Goal: Navigation & Orientation: Find specific page/section

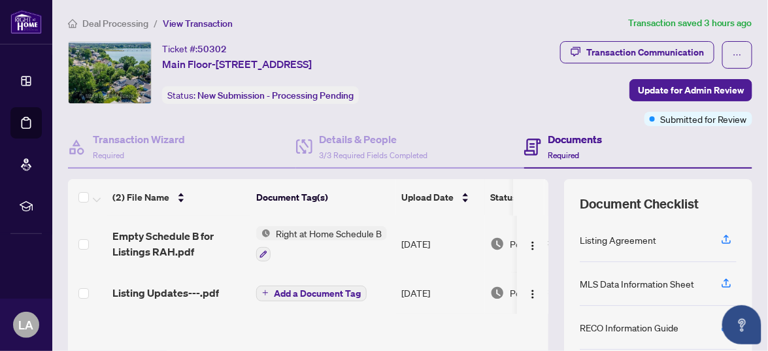
scroll to position [43, 0]
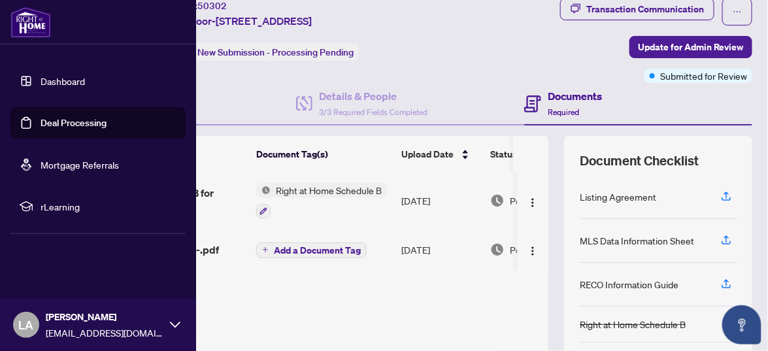
click at [50, 82] on link "Dashboard" at bounding box center [63, 81] width 44 height 12
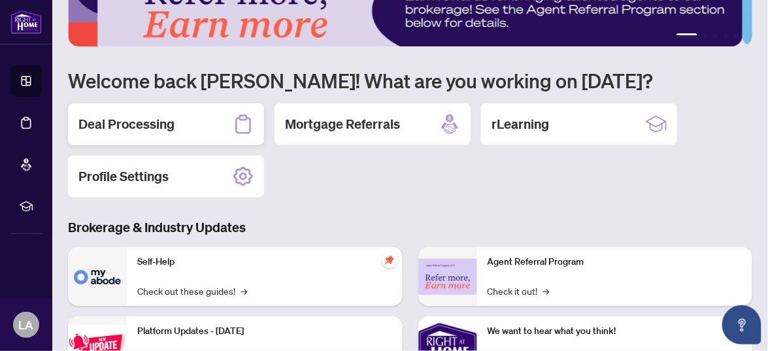
click at [172, 133] on div "Deal Processing" at bounding box center [166, 124] width 196 height 42
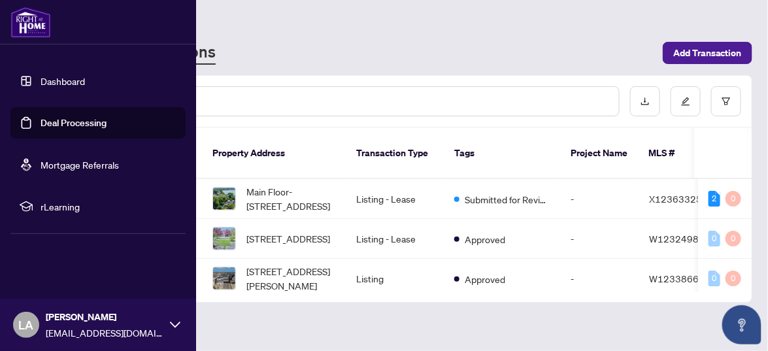
click at [50, 78] on link "Dashboard" at bounding box center [63, 81] width 44 height 12
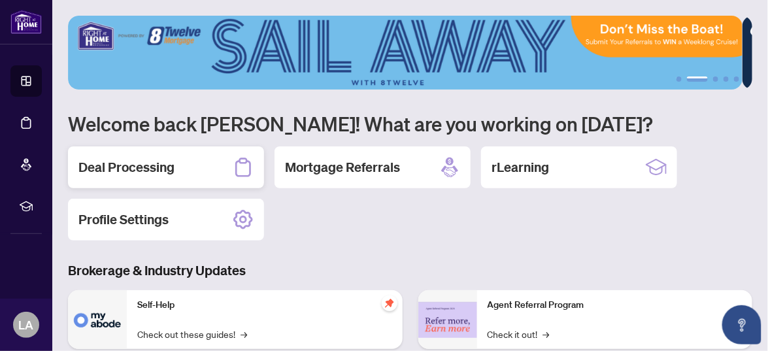
click at [109, 169] on h2 "Deal Processing" at bounding box center [126, 167] width 96 height 18
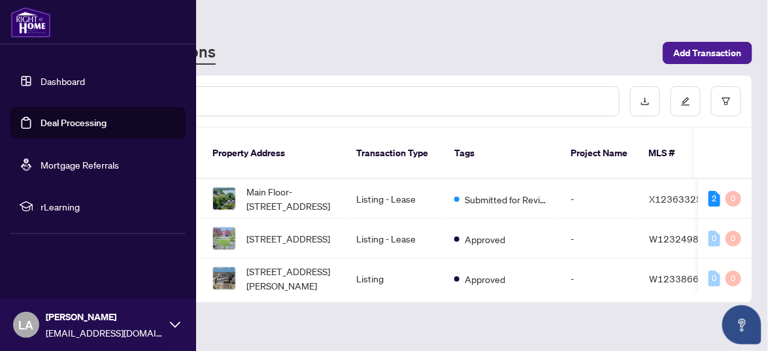
click at [56, 84] on link "Dashboard" at bounding box center [63, 81] width 44 height 12
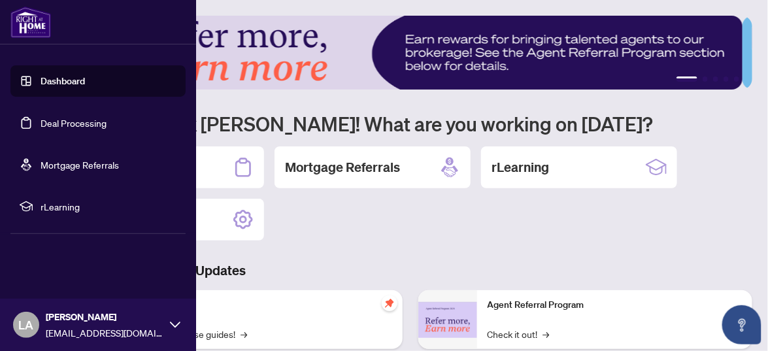
click at [89, 120] on link "Deal Processing" at bounding box center [74, 123] width 66 height 12
